Goal: Task Accomplishment & Management: Manage account settings

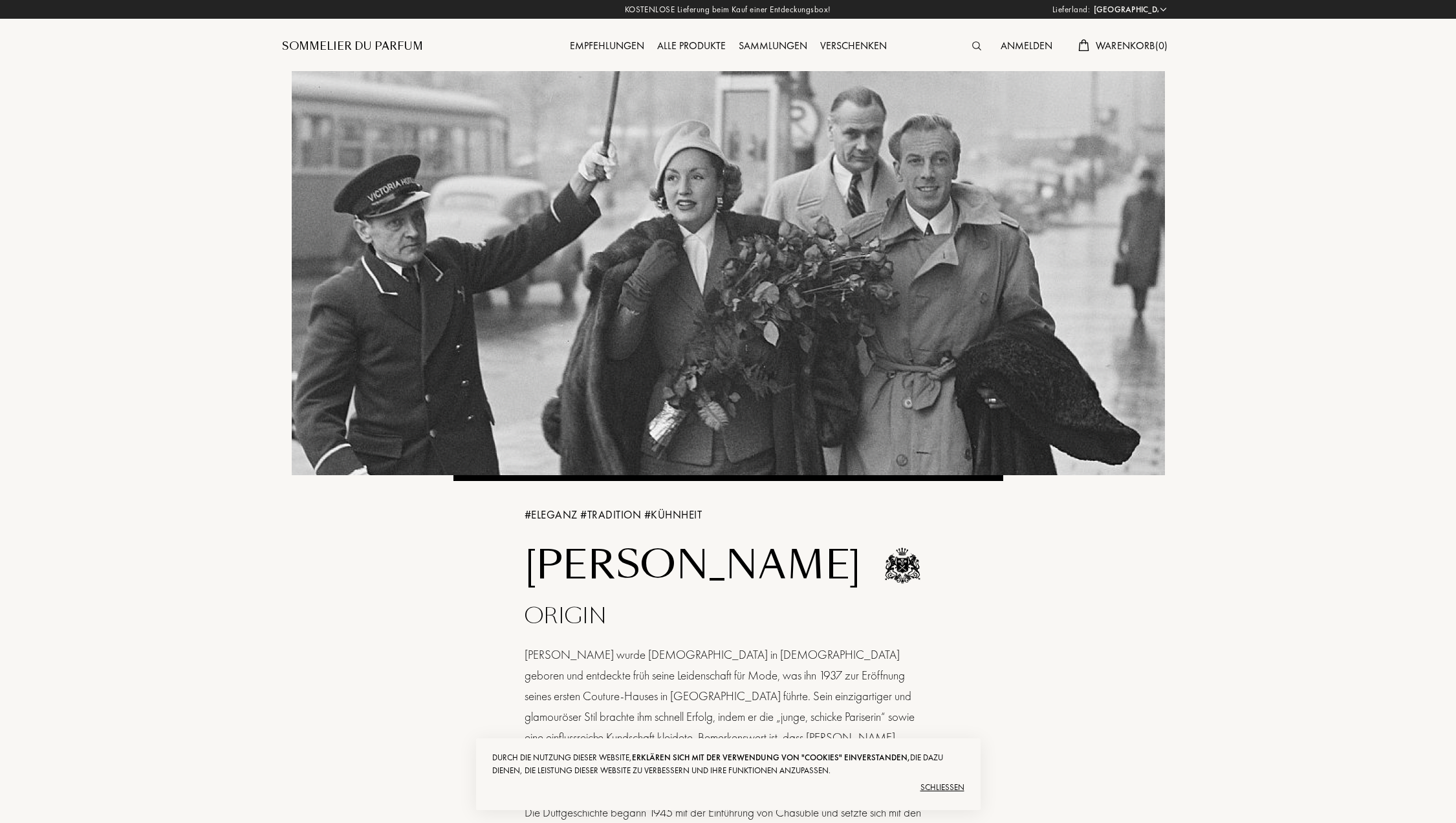
select select "DE"
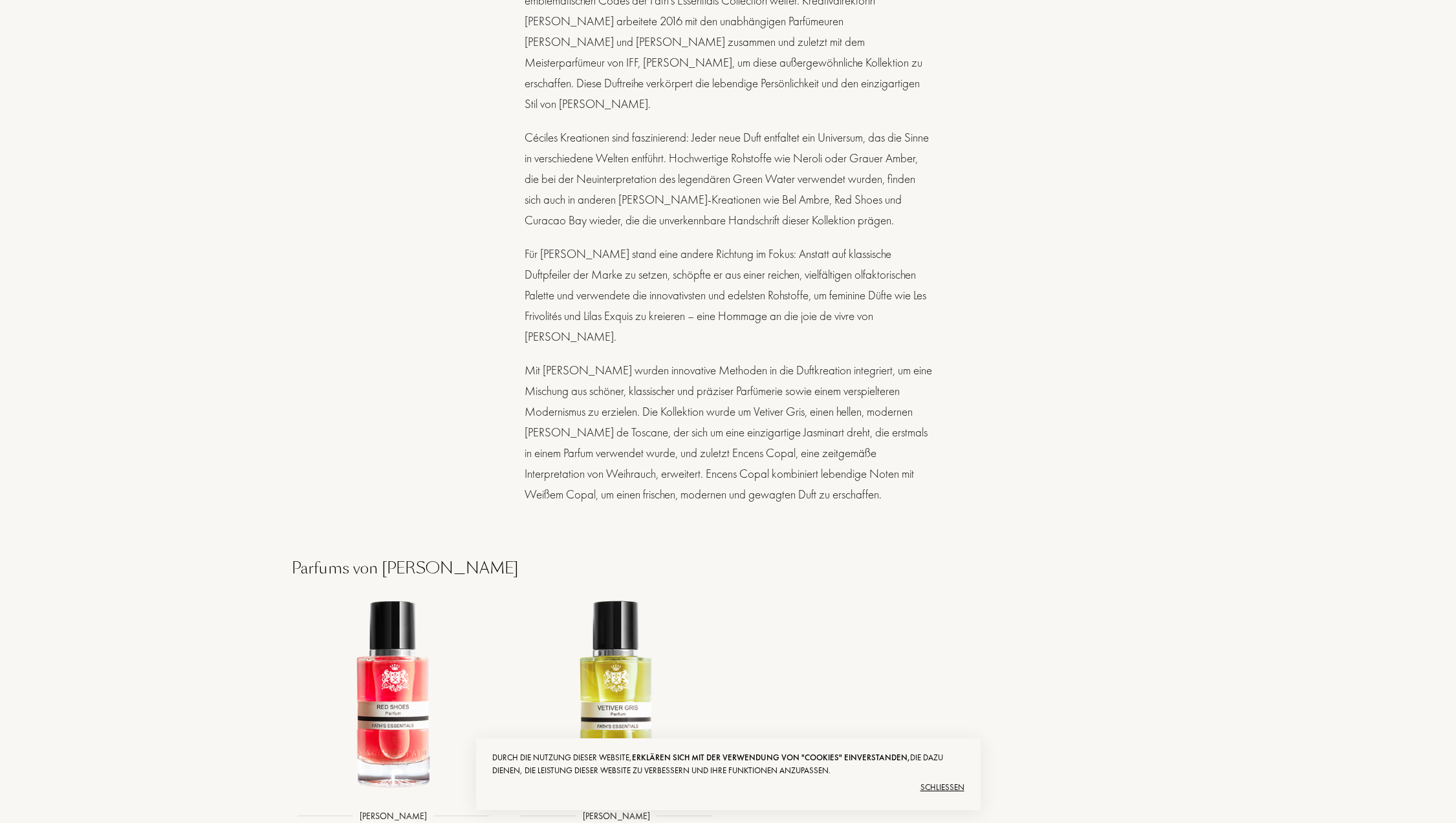
scroll to position [1200, 0]
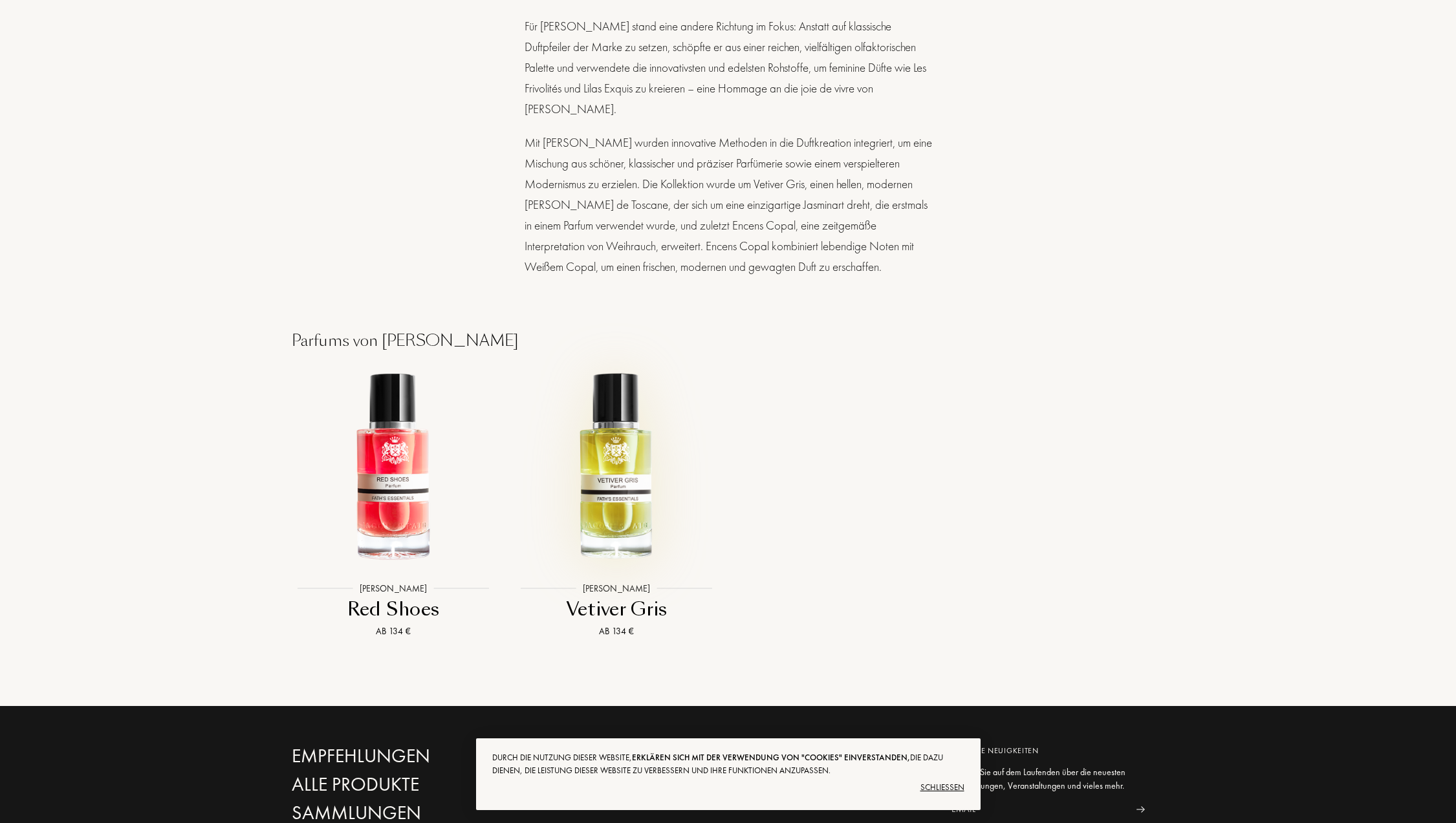
click at [612, 426] on img at bounding box center [617, 467] width 201 height 201
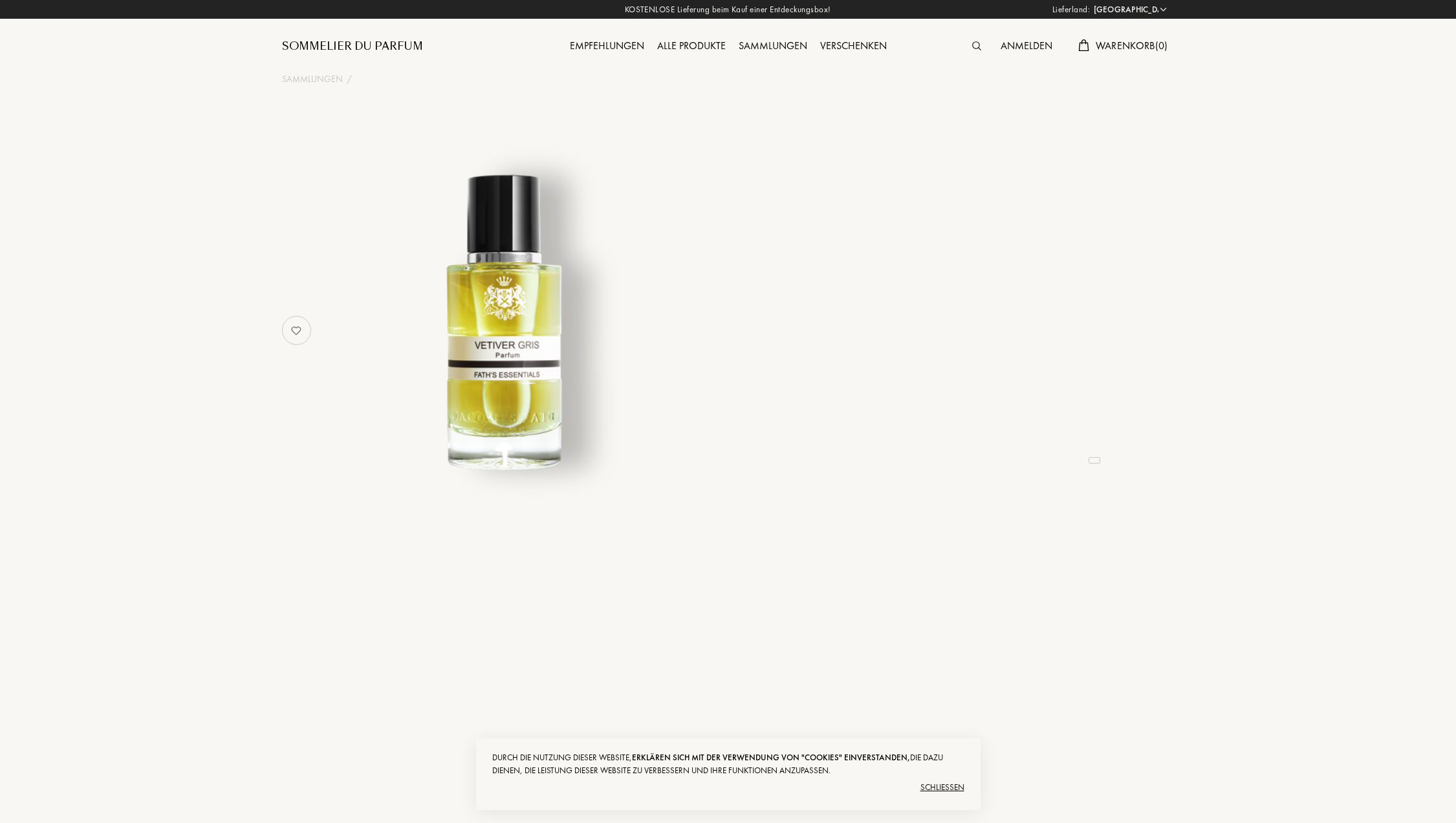
select select "DE"
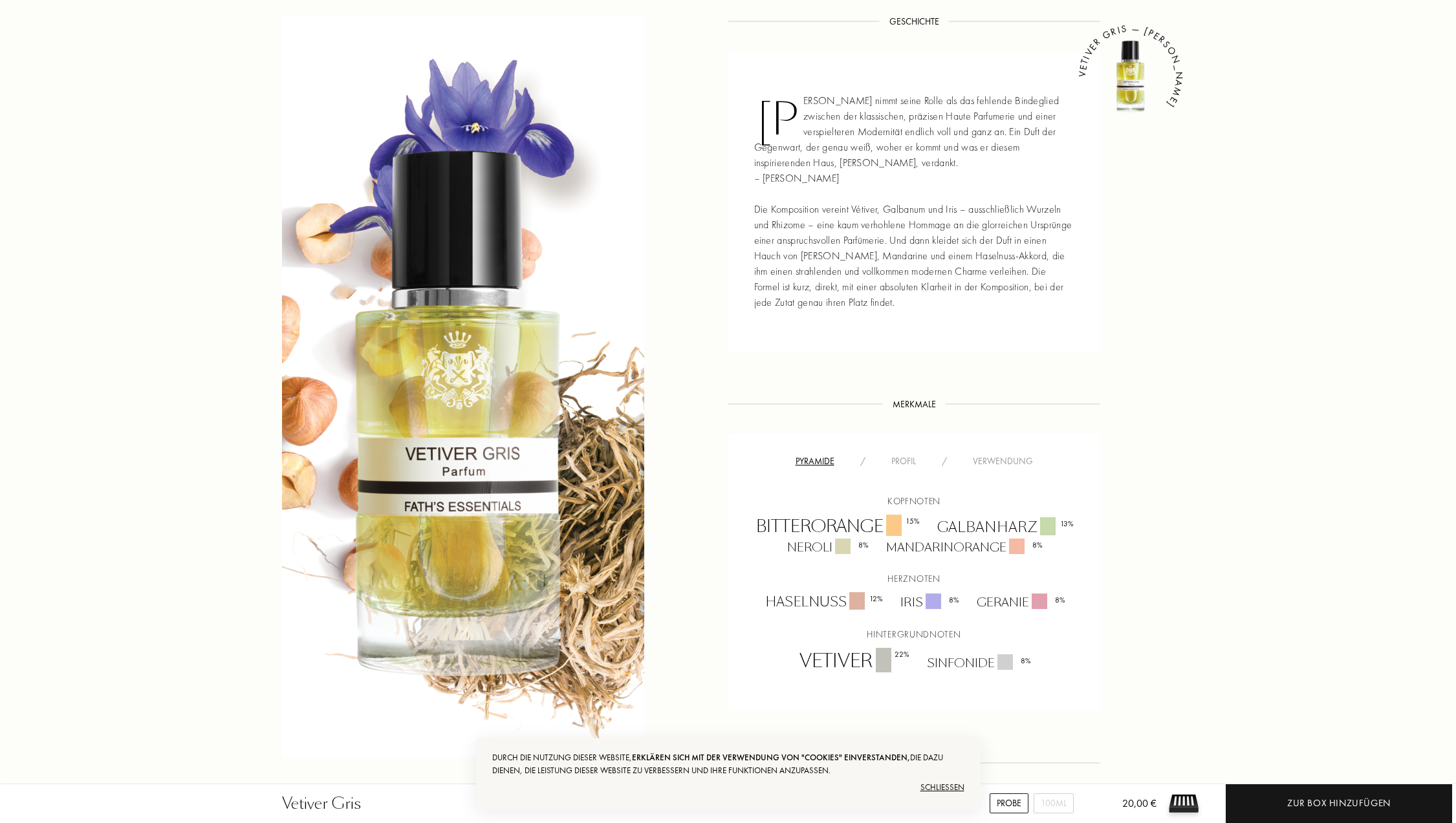
scroll to position [538, 0]
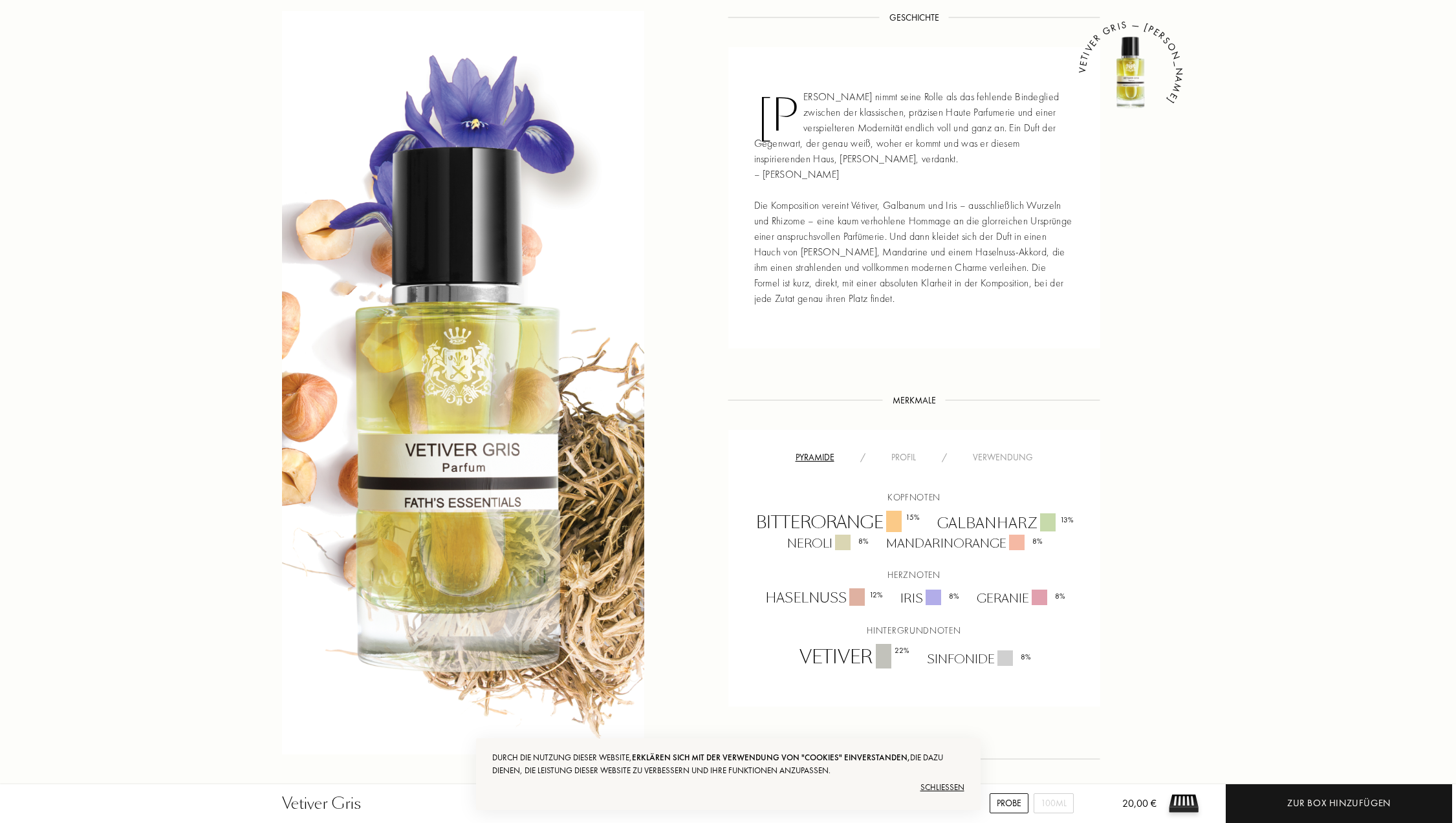
click at [953, 785] on div "Schließen" at bounding box center [728, 788] width 472 height 20
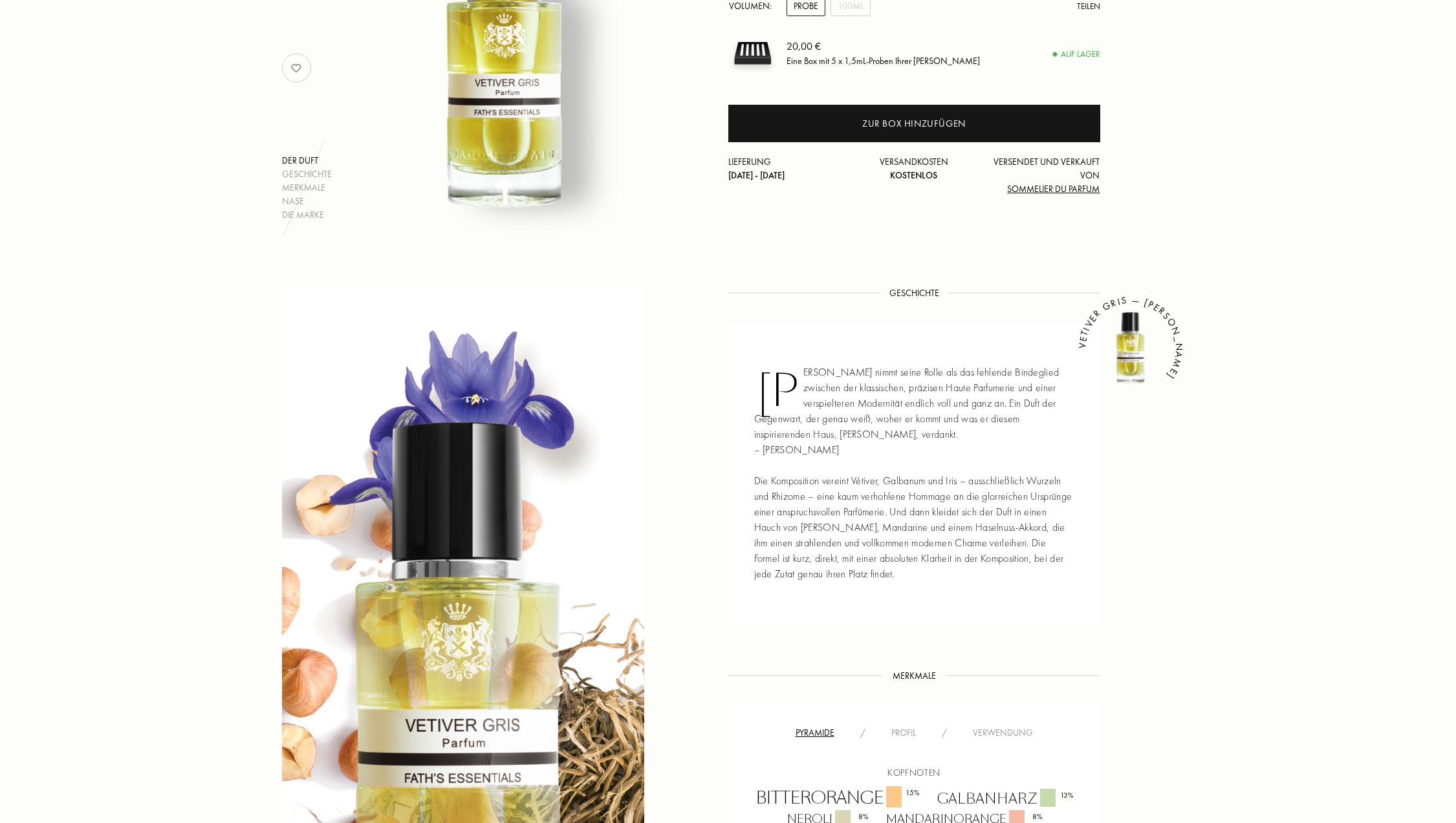
scroll to position [0, 0]
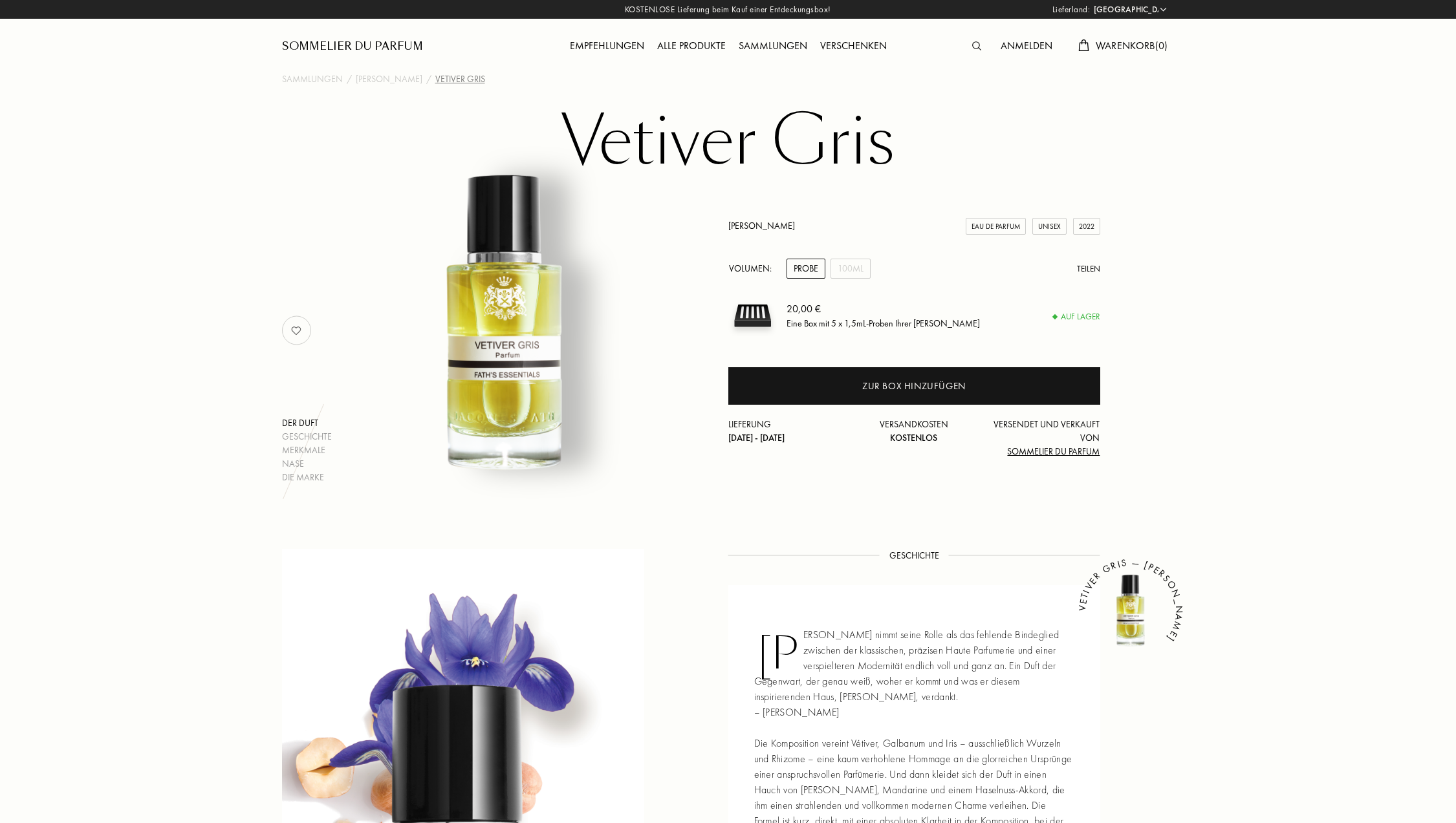
click at [1022, 53] on div "Anmelden" at bounding box center [1027, 46] width 65 height 17
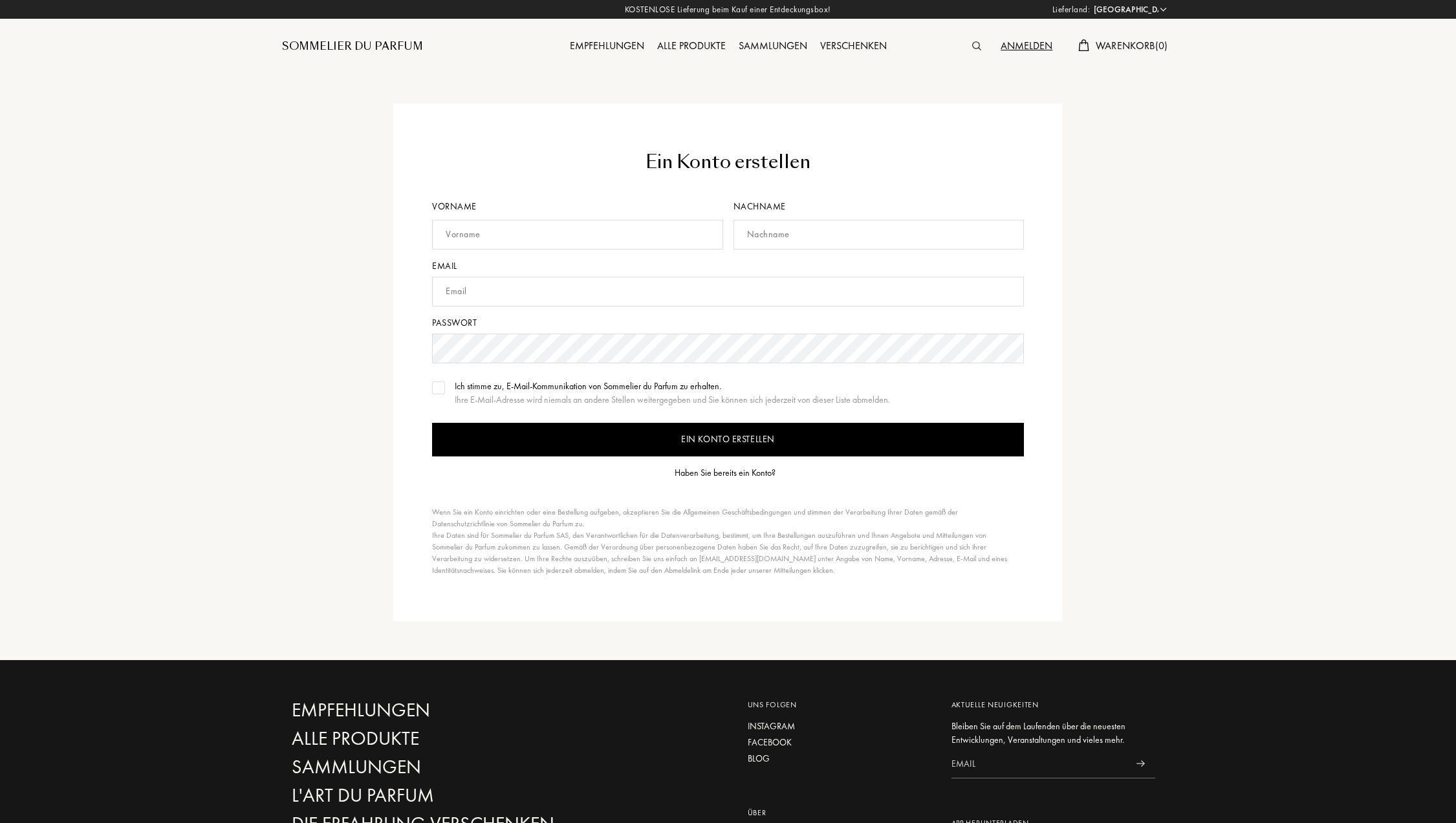
select select "DE"
click at [723, 473] on div "Haben Sie bereits ein Konto?" at bounding box center [725, 472] width 101 height 13
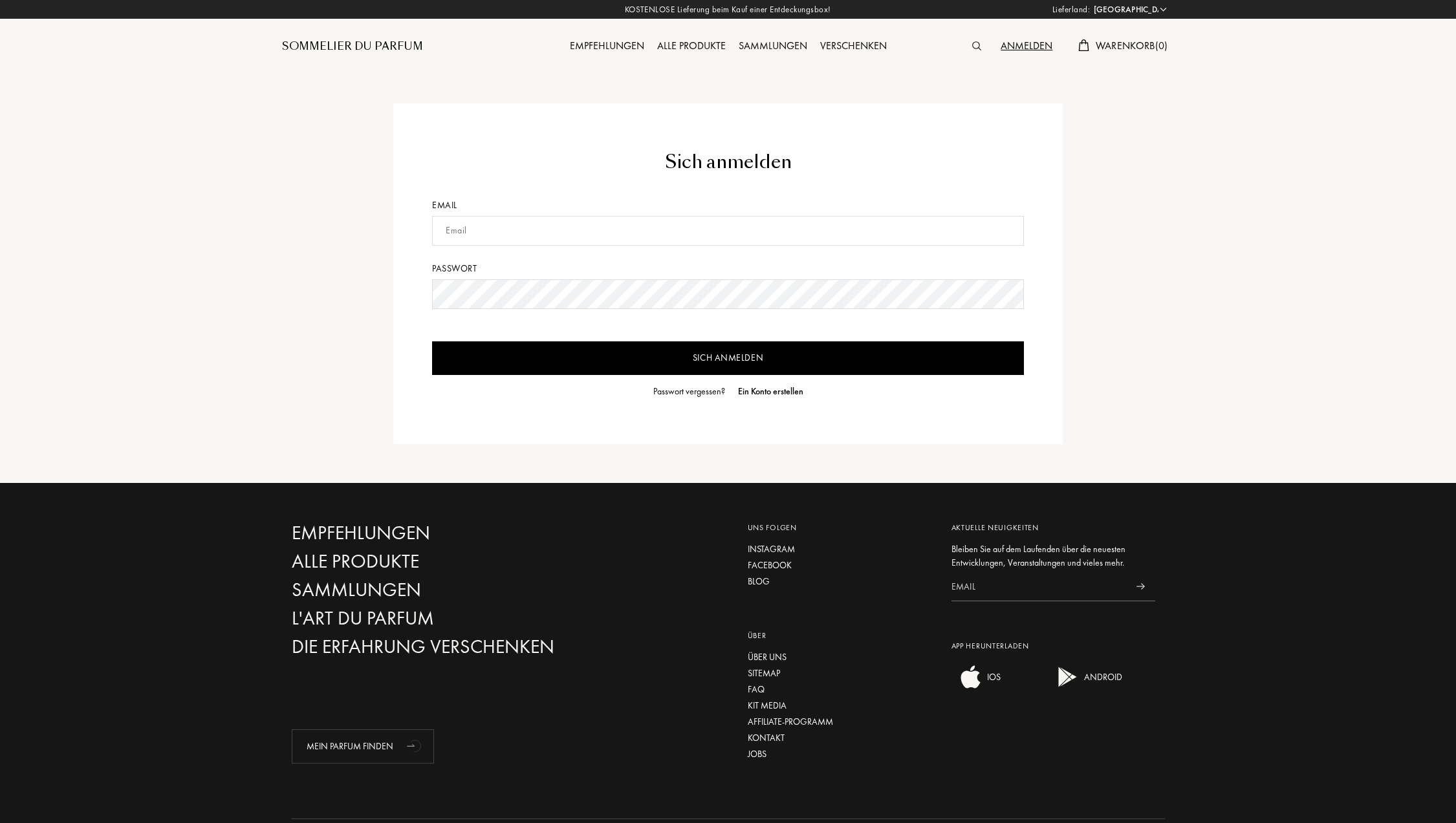
select select "DE"
click at [561, 237] on input "text" at bounding box center [728, 231] width 592 height 30
type input "[EMAIL_ADDRESS][DOMAIN_NAME]"
click at [694, 363] on input "Sich anmelden" at bounding box center [728, 358] width 592 height 34
